Goal: Task Accomplishment & Management: Manage account settings

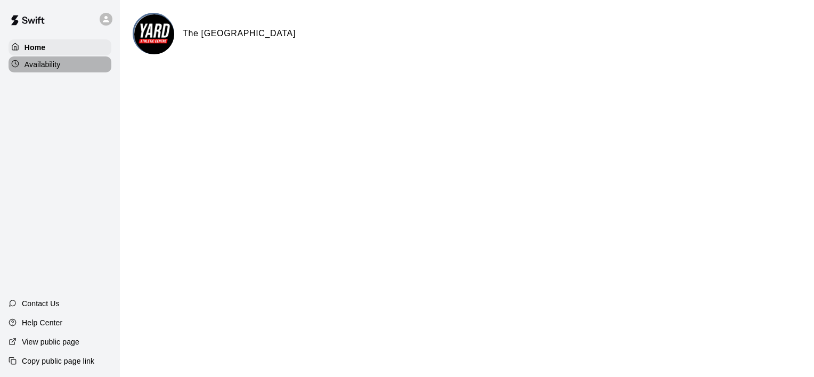
click at [55, 71] on div "Availability" at bounding box center [60, 64] width 103 height 16
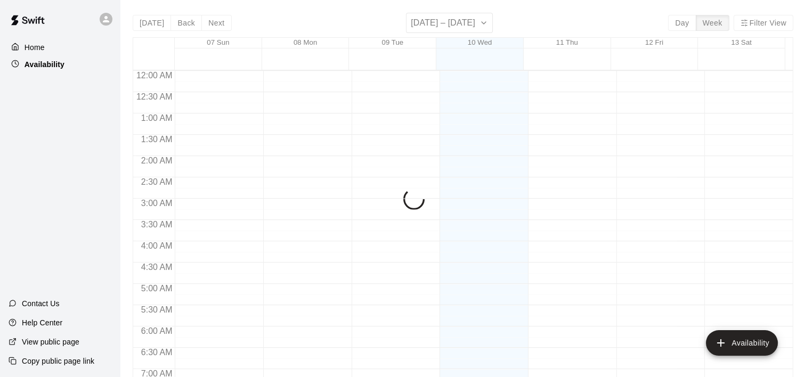
scroll to position [655, 0]
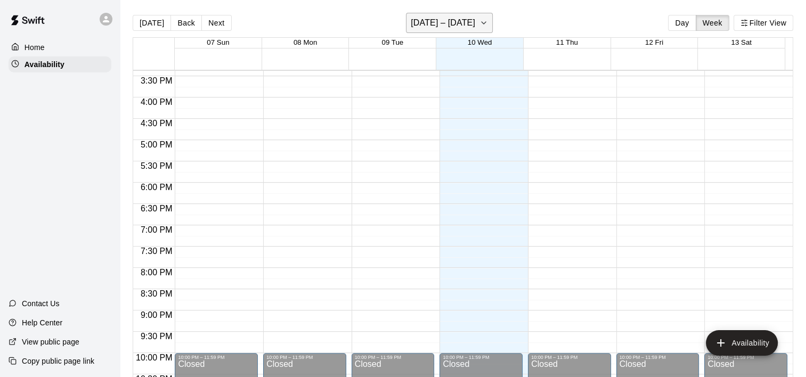
click at [486, 20] on icon "button" at bounding box center [484, 23] width 9 height 13
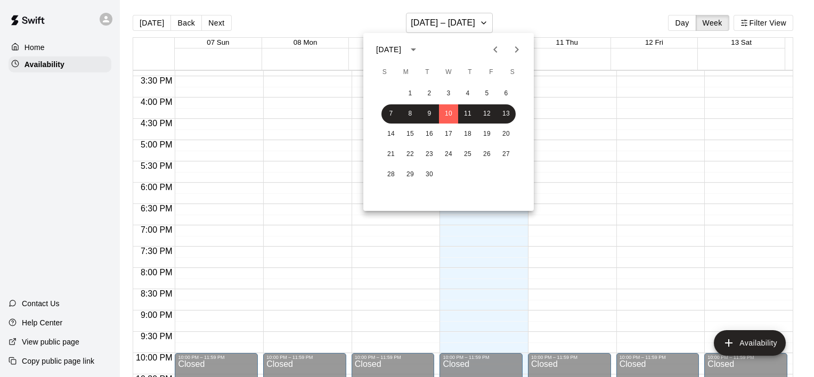
click at [597, 109] on div at bounding box center [407, 188] width 814 height 377
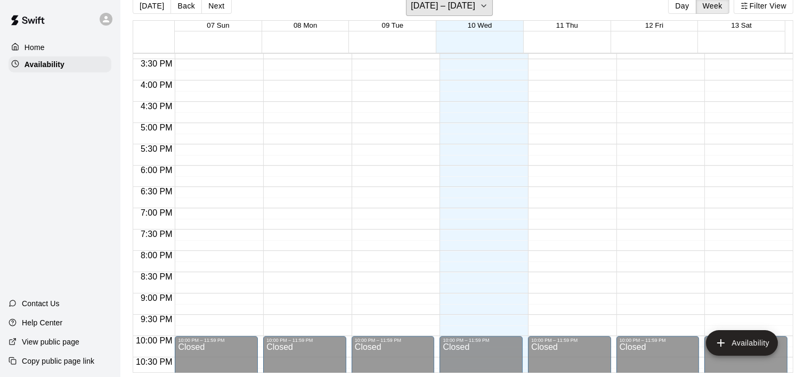
scroll to position [0, 0]
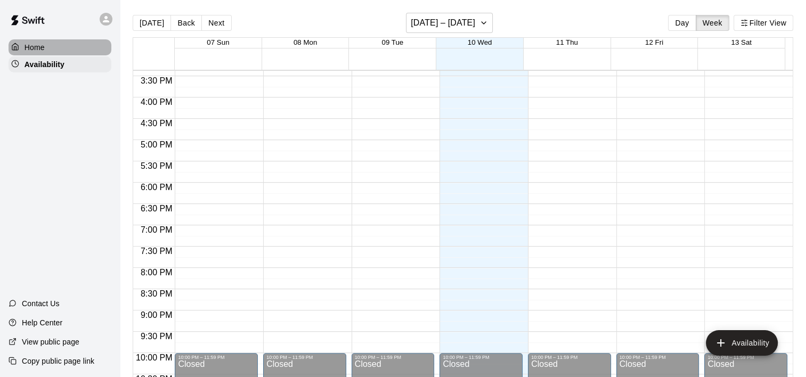
click at [39, 51] on p "Home" at bounding box center [35, 47] width 20 height 11
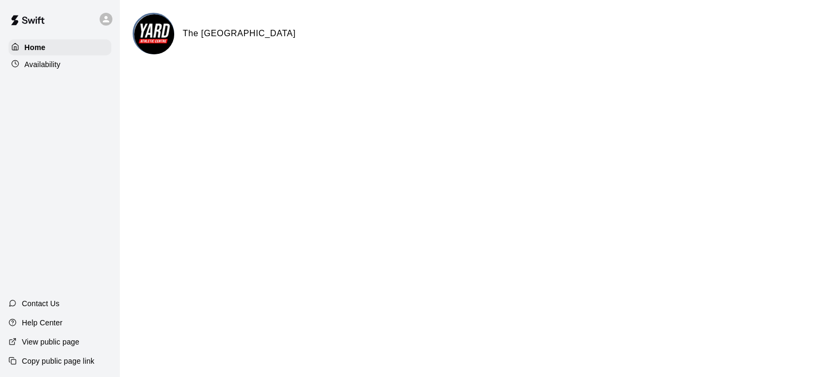
click at [164, 40] on img at bounding box center [154, 34] width 40 height 40
click at [225, 28] on h6 "The [GEOGRAPHIC_DATA]" at bounding box center [239, 34] width 113 height 14
click at [228, 39] on h6 "The [GEOGRAPHIC_DATA]" at bounding box center [239, 34] width 113 height 14
click at [112, 21] on div at bounding box center [106, 19] width 13 height 13
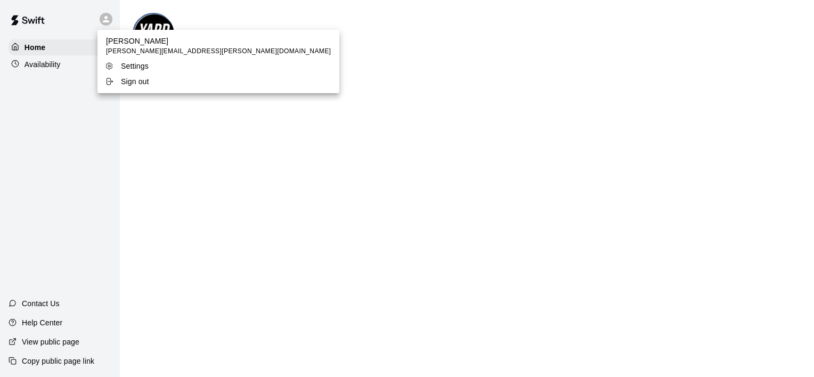
click at [128, 66] on p "Settings" at bounding box center [135, 66] width 28 height 11
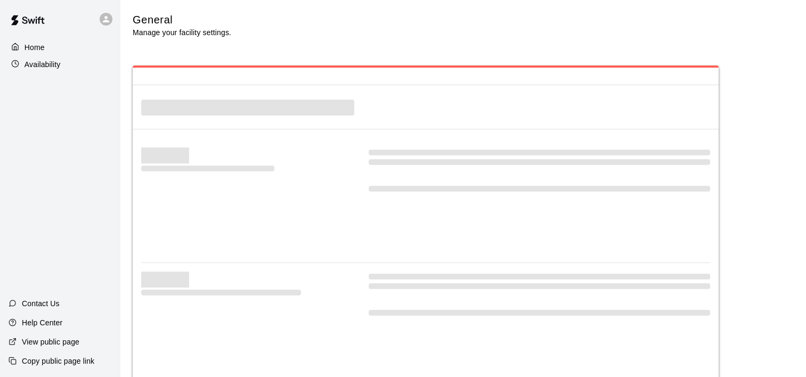
select select "**"
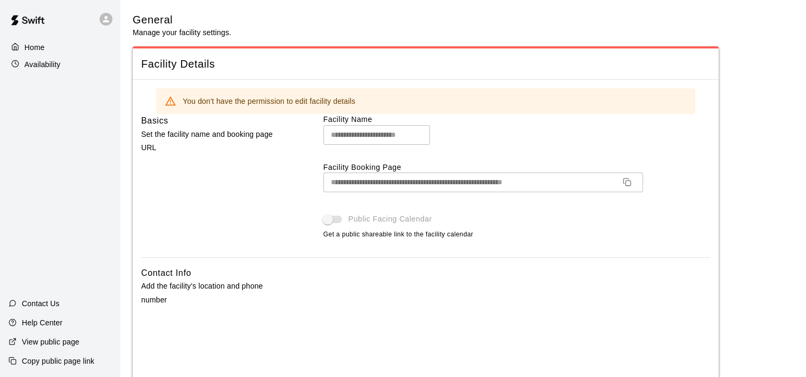
click at [56, 49] on div "Home" at bounding box center [60, 47] width 103 height 16
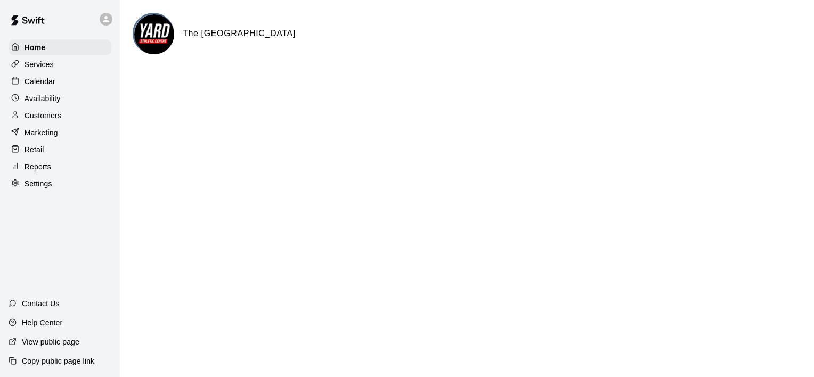
click at [39, 84] on p "Calendar" at bounding box center [40, 81] width 31 height 11
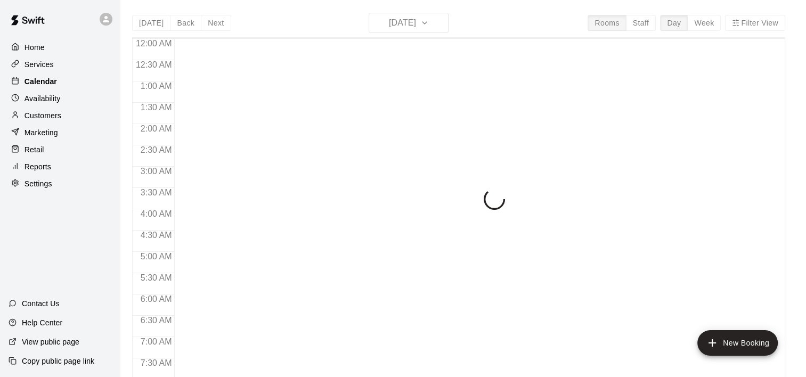
scroll to position [665, 0]
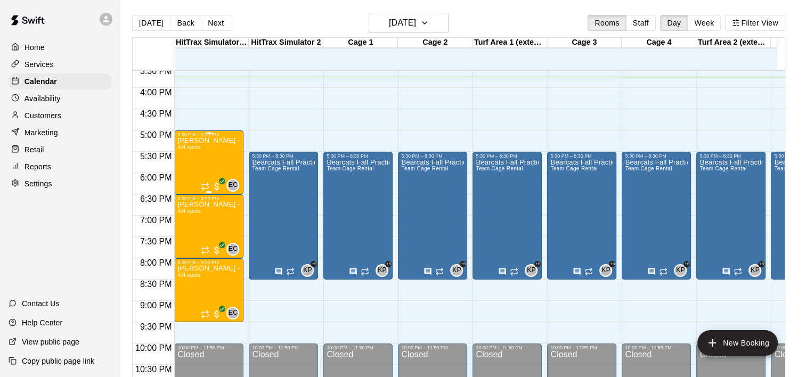
click at [205, 141] on p "Elliott Curtis - 4 Week Hitting Clinic - 5pm" at bounding box center [208, 141] width 63 height 0
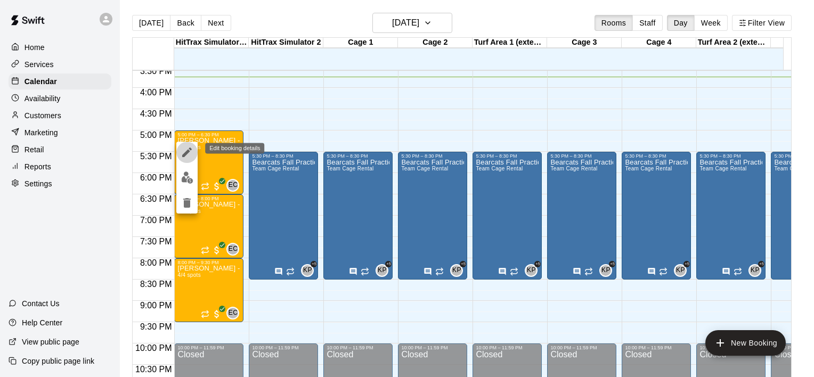
click at [184, 148] on icon "edit" at bounding box center [187, 152] width 13 height 13
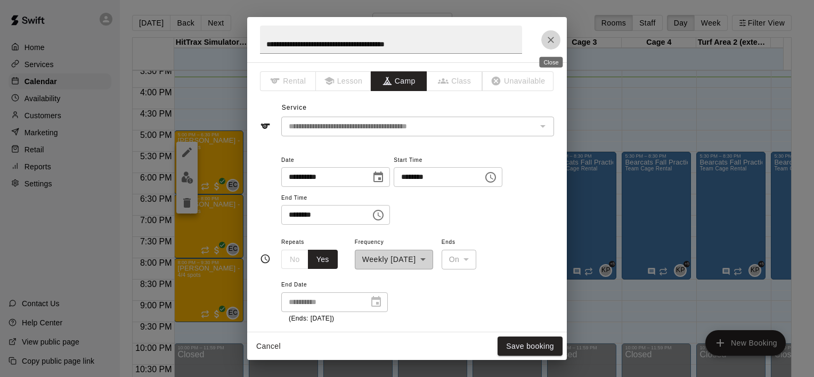
click at [550, 36] on icon "Close" at bounding box center [551, 40] width 11 height 11
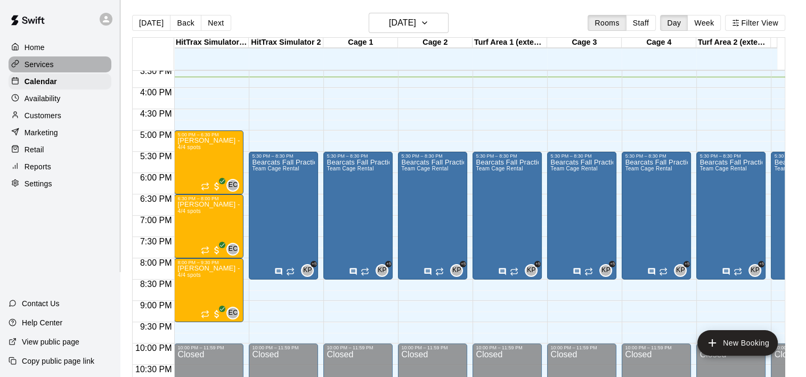
click at [30, 68] on p "Services" at bounding box center [39, 64] width 29 height 11
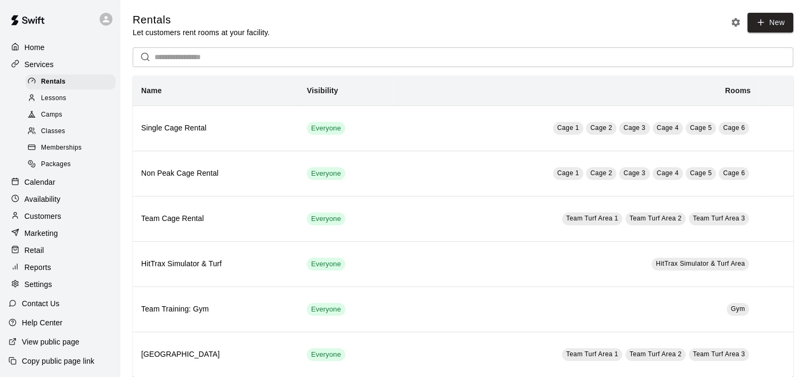
click at [46, 113] on span "Camps" at bounding box center [51, 115] width 21 height 11
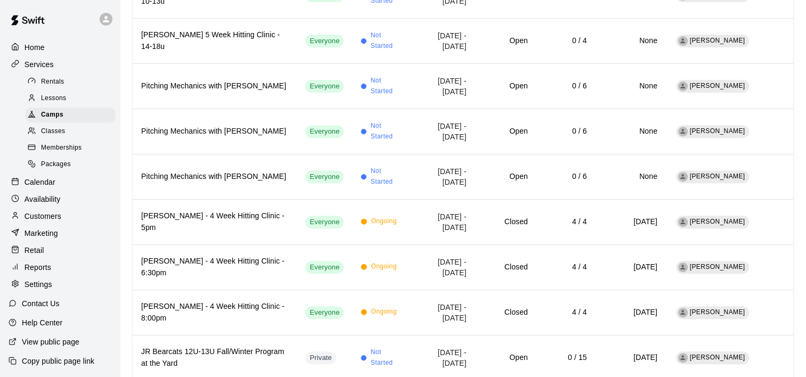
scroll to position [413, 0]
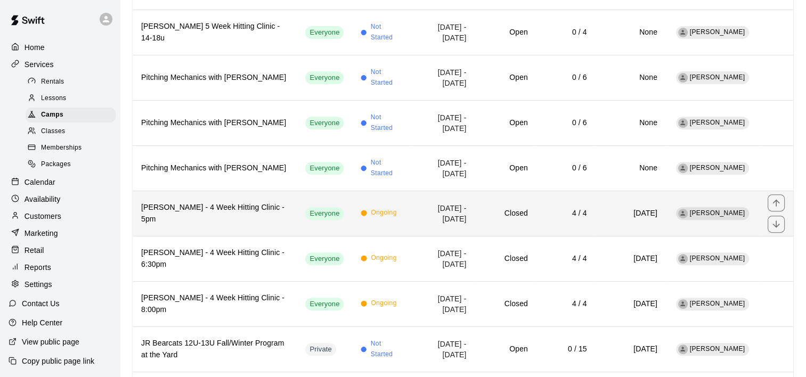
click at [215, 202] on h6 "Elliott Curtis - 4 Week Hitting Clinic - 5pm" at bounding box center [214, 213] width 147 height 23
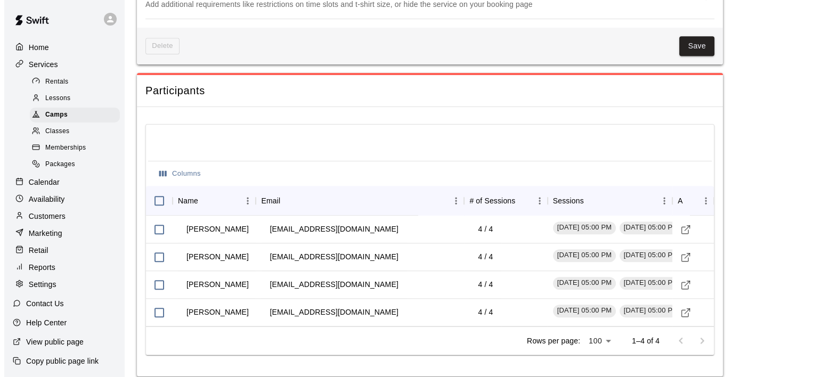
scroll to position [983, 0]
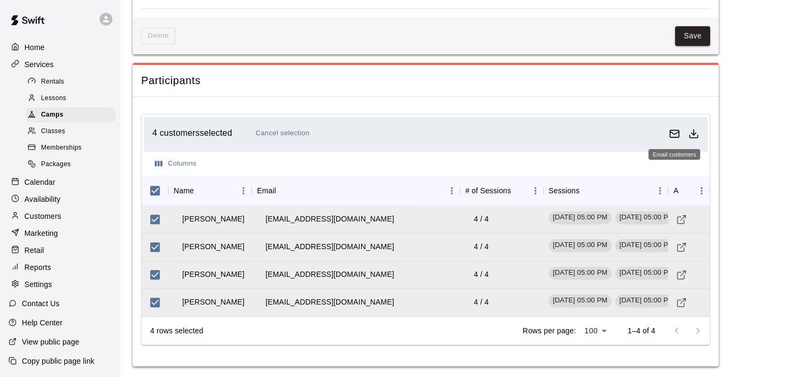
click at [676, 134] on icon "Email customers" at bounding box center [674, 133] width 11 height 11
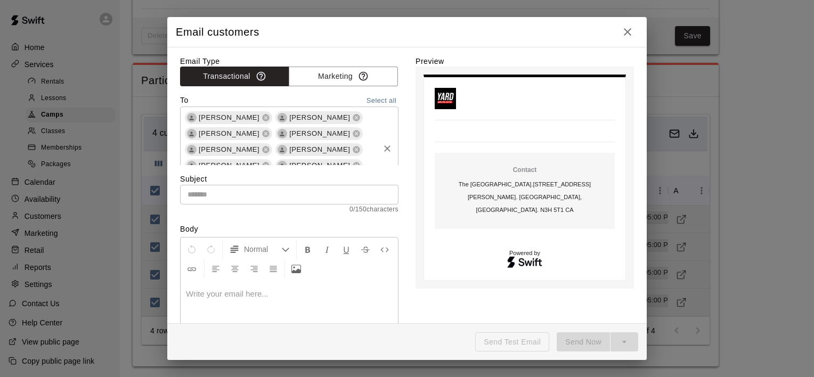
scroll to position [11, 0]
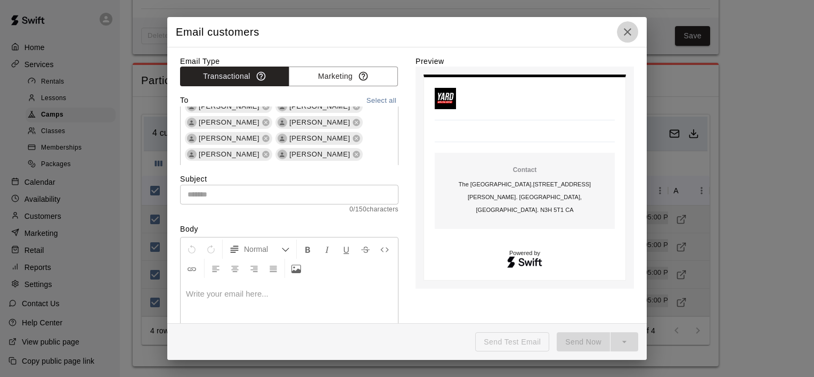
click at [630, 34] on icon "button" at bounding box center [627, 31] width 7 height 7
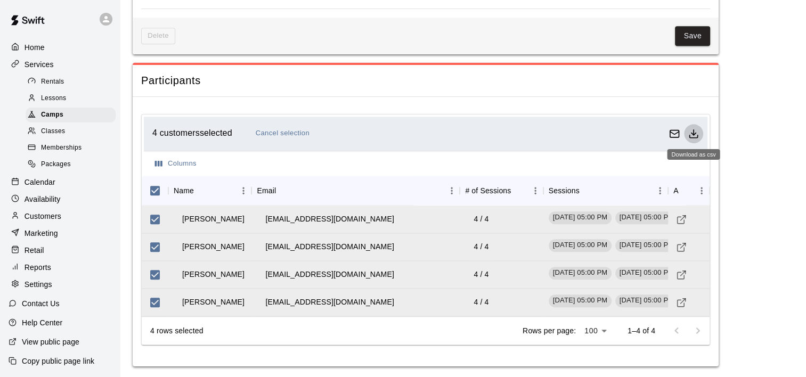
click at [695, 133] on polyline "Download as csv" at bounding box center [694, 134] width 4 height 2
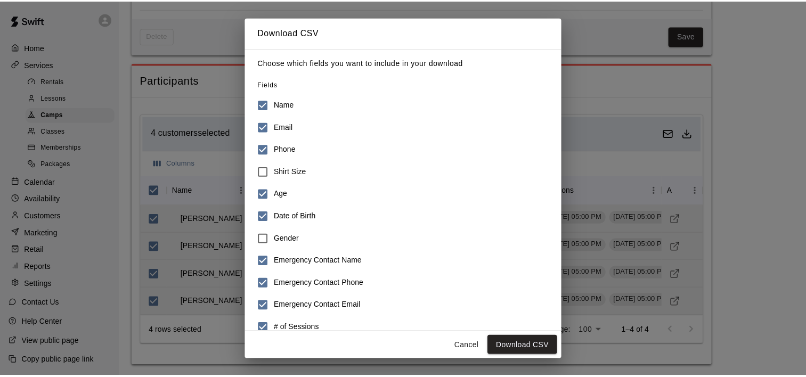
scroll to position [38, 0]
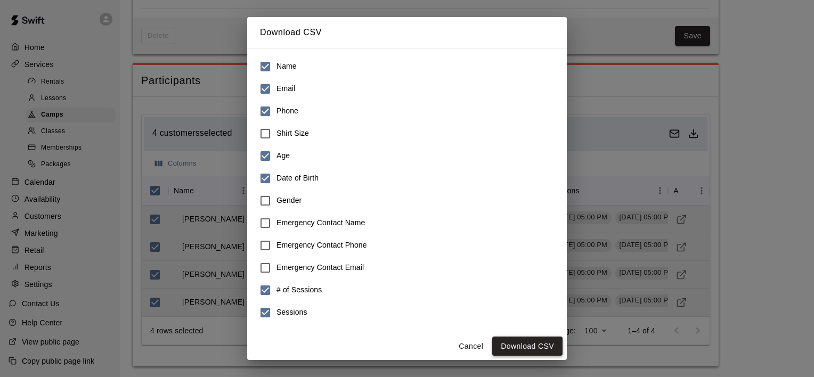
click at [532, 343] on button "Download CSV" at bounding box center [527, 347] width 70 height 20
click at [476, 346] on button "Cancel" at bounding box center [471, 347] width 34 height 20
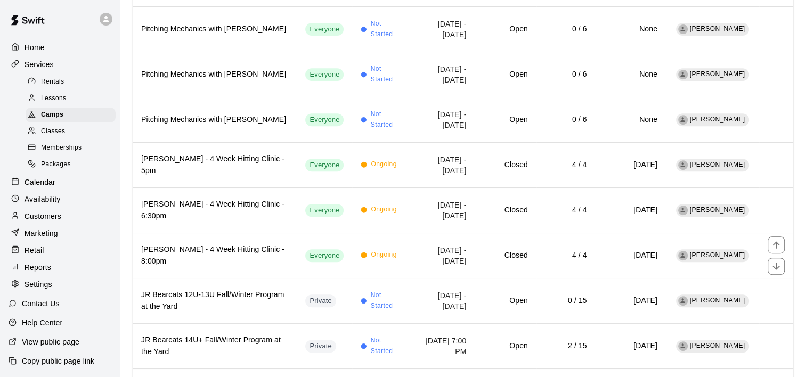
scroll to position [469, 0]
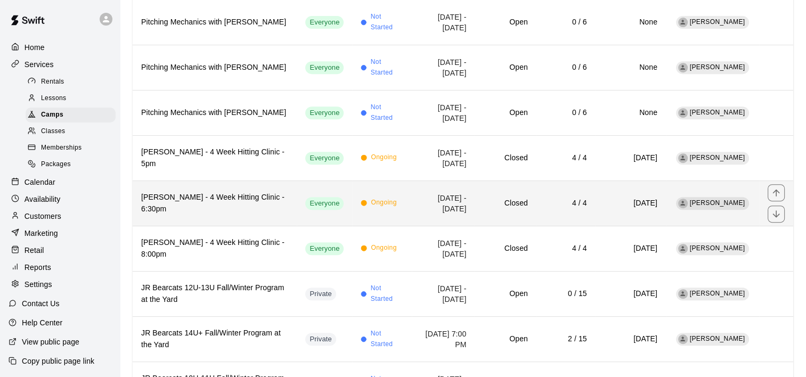
click at [221, 196] on h6 "Elliott Curtis - 4 Week Hitting Clinic - 6:30pm" at bounding box center [214, 203] width 147 height 23
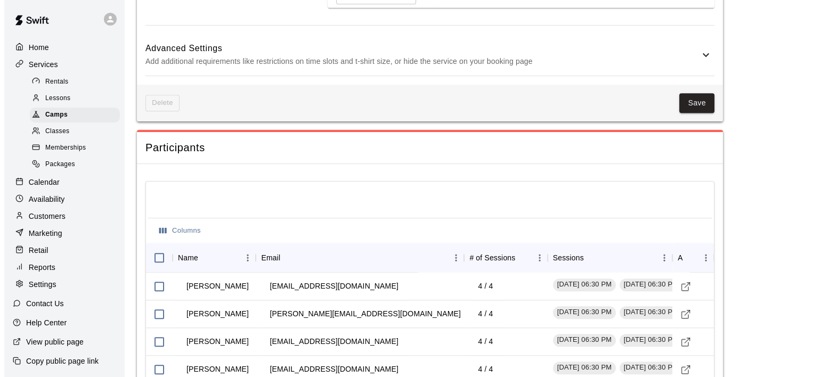
scroll to position [983, 0]
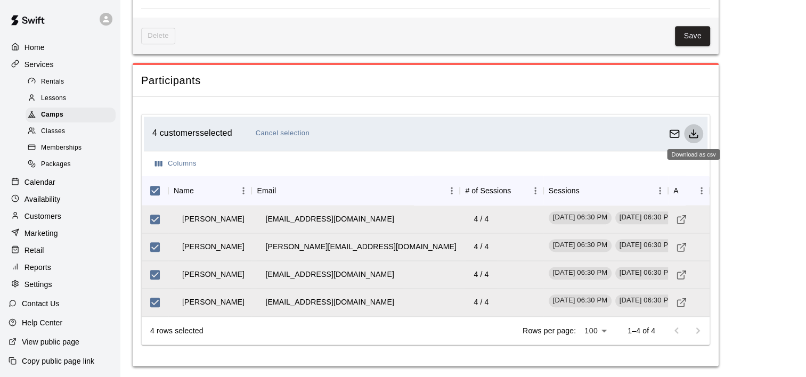
click at [695, 134] on icon "Download as csv" at bounding box center [693, 133] width 11 height 11
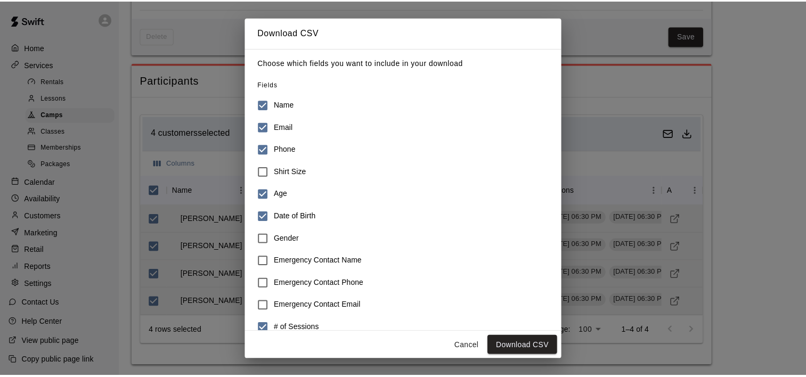
scroll to position [38, 0]
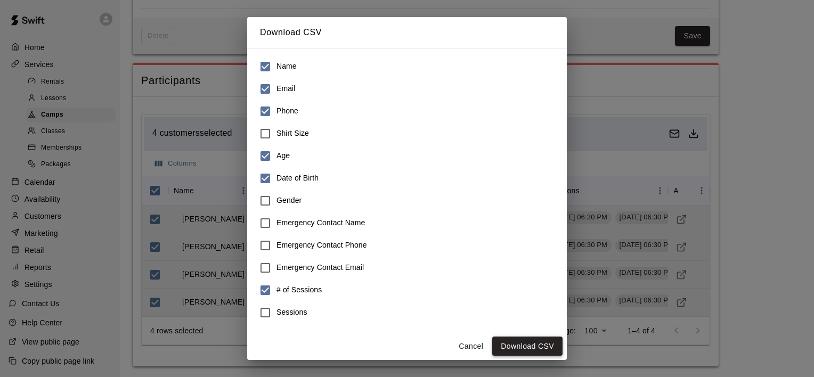
click at [528, 344] on button "Download CSV" at bounding box center [527, 347] width 70 height 20
click at [475, 347] on button "Cancel" at bounding box center [471, 347] width 34 height 20
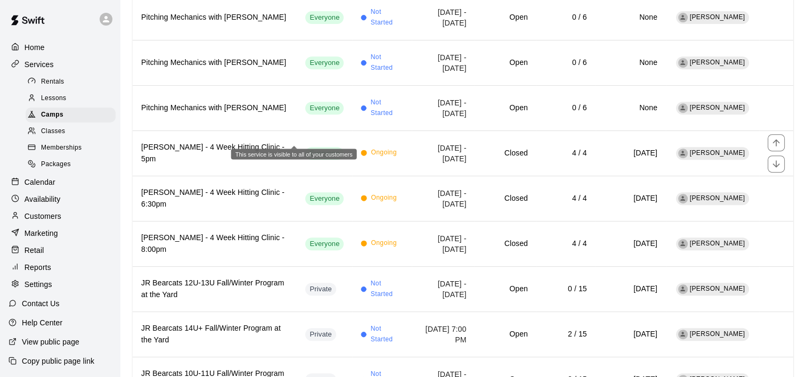
scroll to position [490, 0]
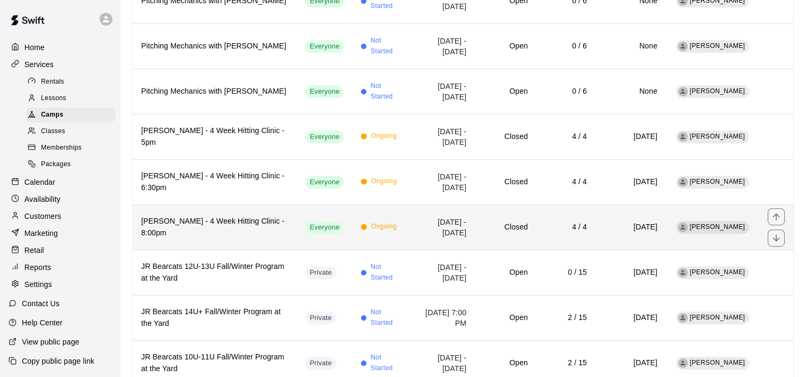
click at [189, 216] on h6 "Elliott Curtis - 4 Week Hitting Clinic - 8:00pm" at bounding box center [214, 227] width 147 height 23
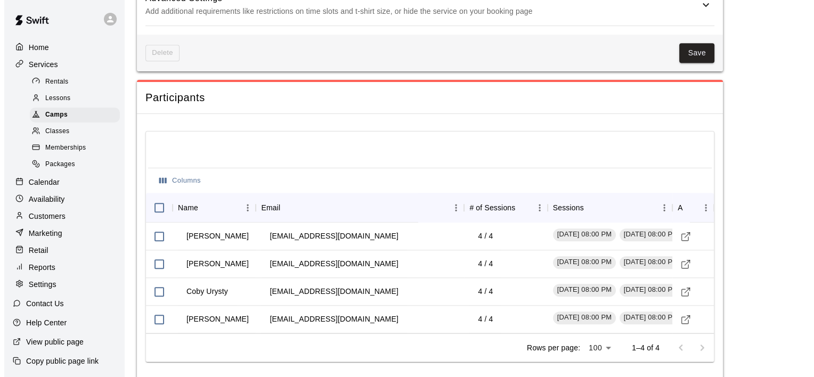
scroll to position [983, 0]
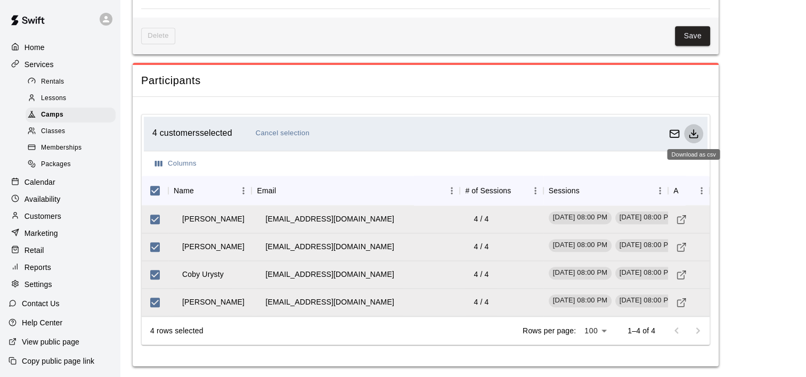
click at [696, 134] on icon "Download as csv" at bounding box center [693, 133] width 11 height 11
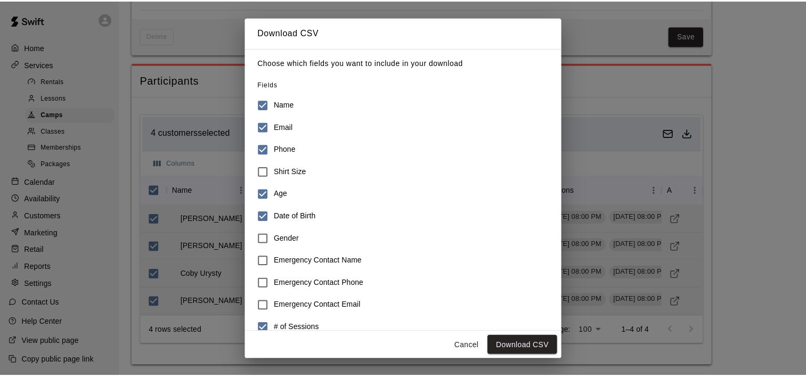
scroll to position [38, 0]
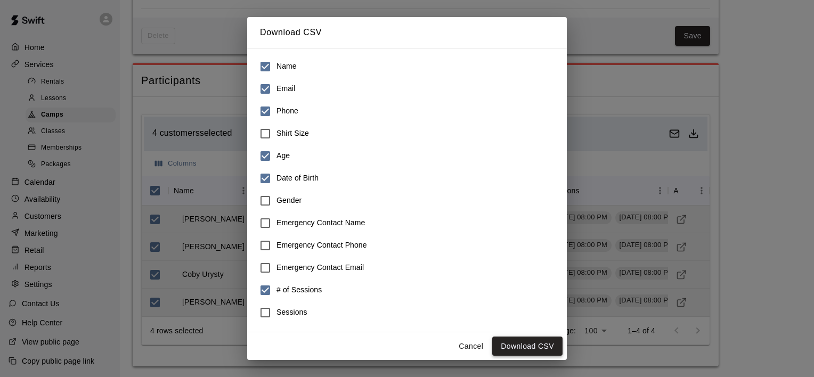
click at [515, 342] on button "Download CSV" at bounding box center [527, 347] width 70 height 20
click at [729, 151] on div "Download CSV Choose which fields you want to include in your download Fields Na…" at bounding box center [407, 188] width 814 height 377
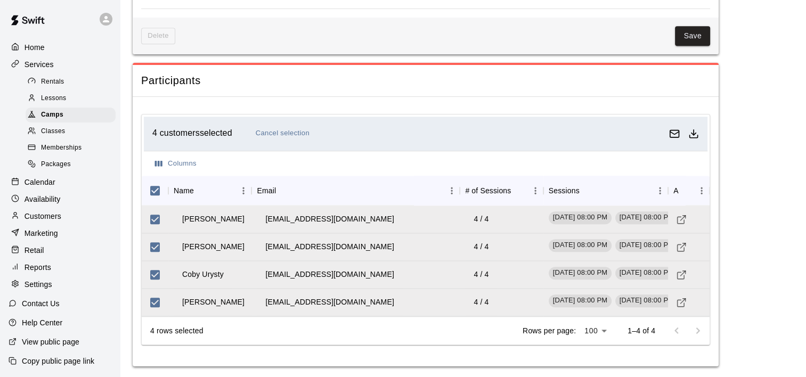
click at [39, 72] on div "Services" at bounding box center [60, 64] width 103 height 16
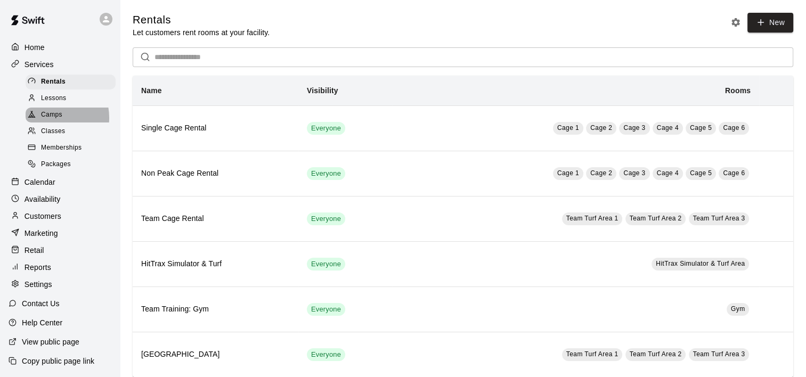
click at [49, 120] on span "Camps" at bounding box center [51, 115] width 21 height 11
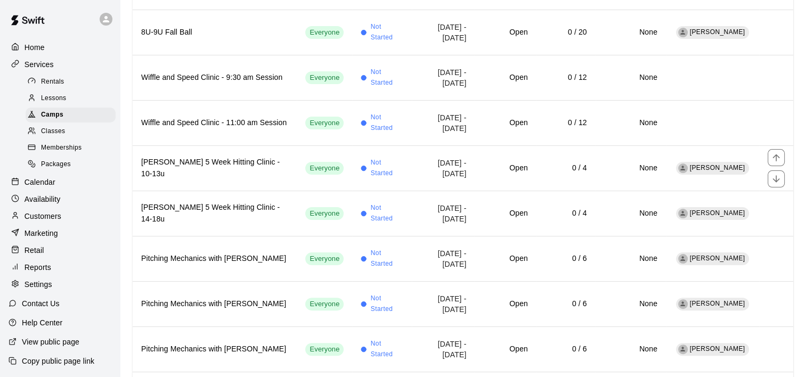
scroll to position [234, 0]
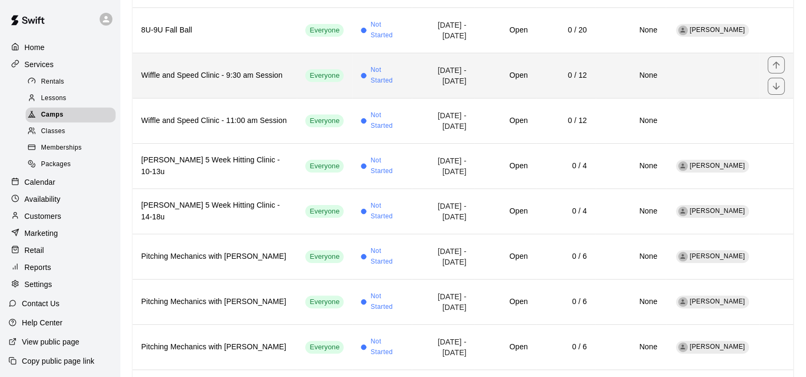
click at [546, 69] on td "0 / 12" at bounding box center [566, 75] width 59 height 45
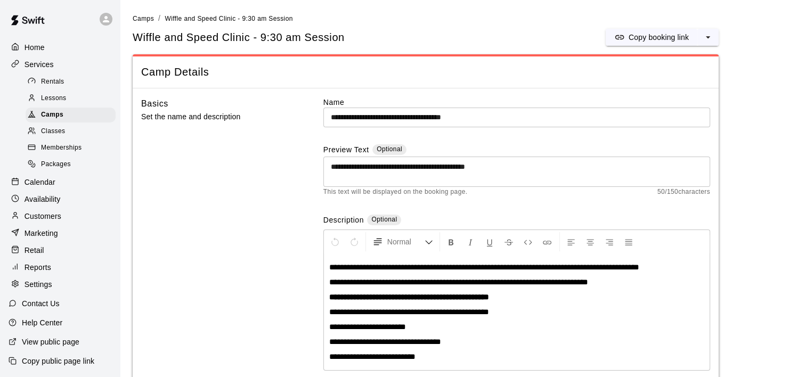
click at [15, 43] on icon at bounding box center [15, 47] width 8 height 8
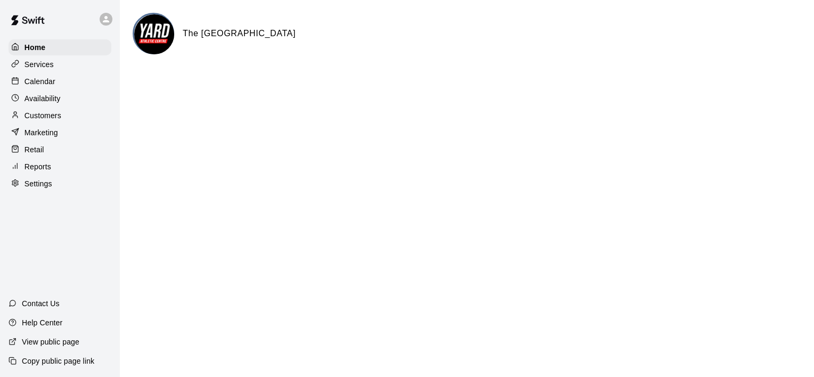
click at [49, 69] on p "Services" at bounding box center [39, 64] width 29 height 11
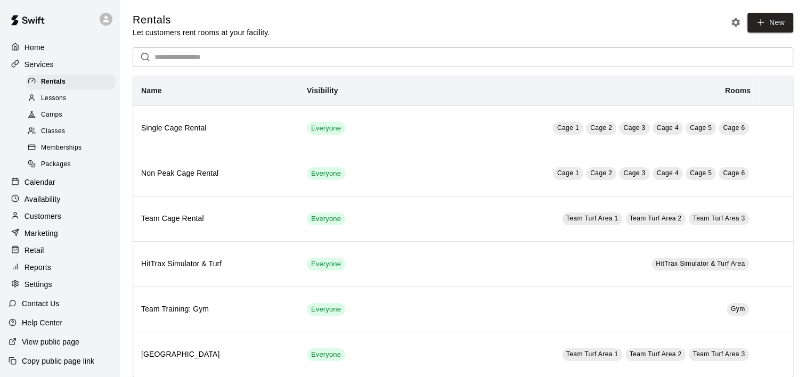
click at [49, 131] on span "Classes" at bounding box center [53, 131] width 24 height 11
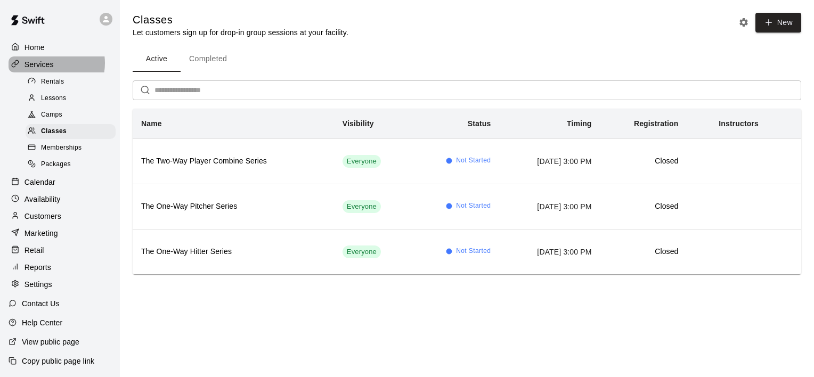
click at [45, 64] on p "Services" at bounding box center [39, 64] width 29 height 11
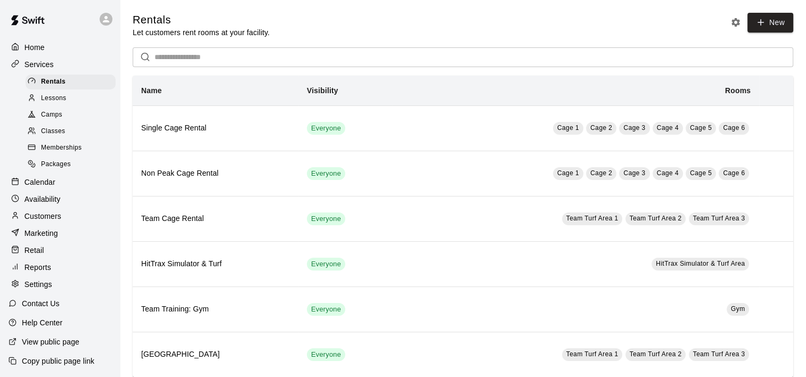
click at [62, 66] on div "Services" at bounding box center [60, 64] width 103 height 16
